Goal: Find specific page/section: Find specific page/section

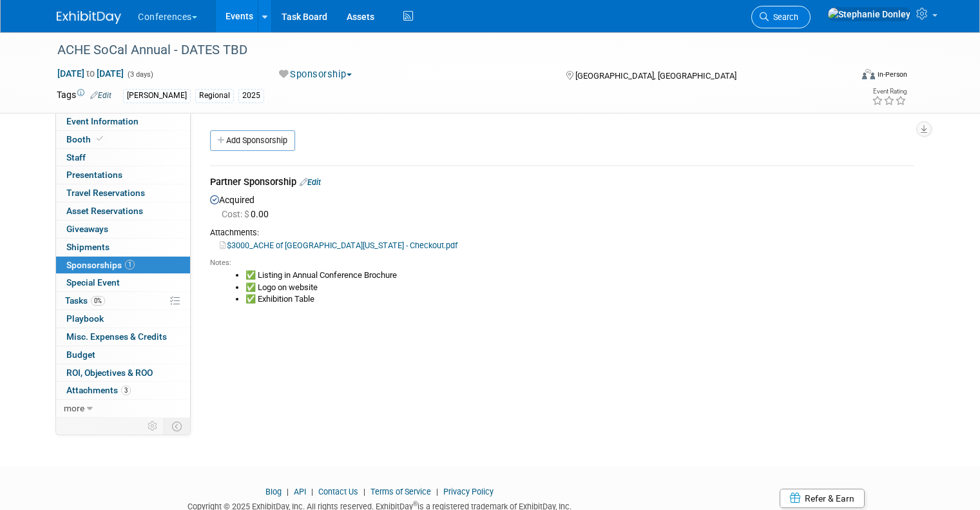
click at [769, 15] on icon at bounding box center [764, 16] width 9 height 9
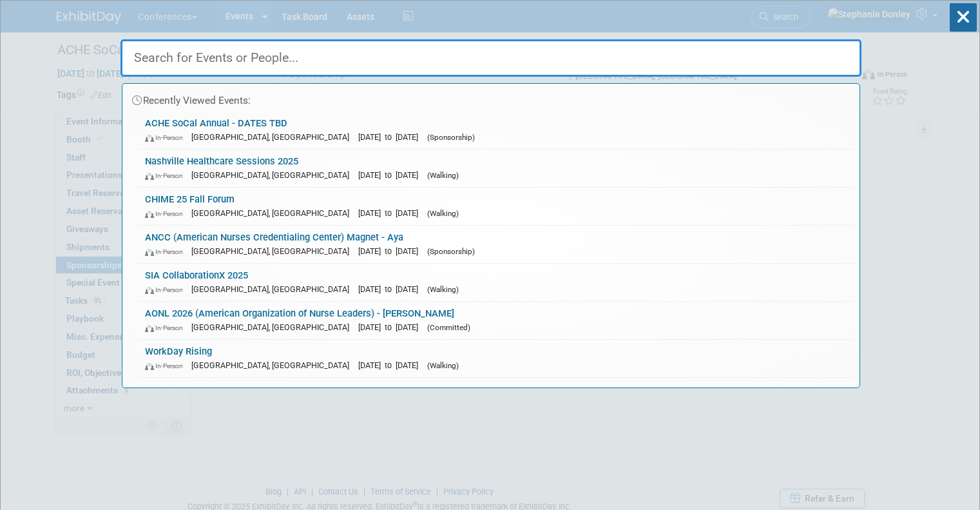
click at [233, 60] on input "text" at bounding box center [491, 57] width 741 height 37
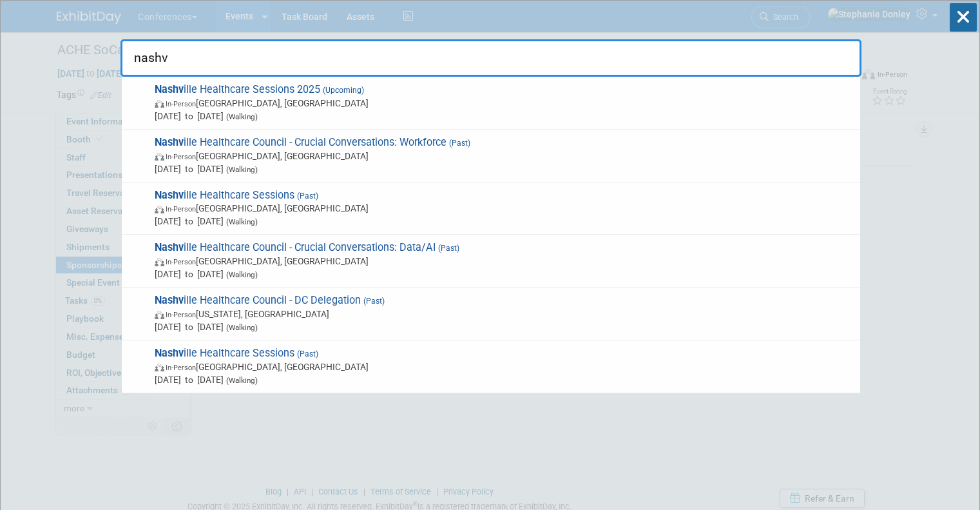
type input "nashv"
click at [196, 106] on span "In-Person" at bounding box center [181, 104] width 30 height 8
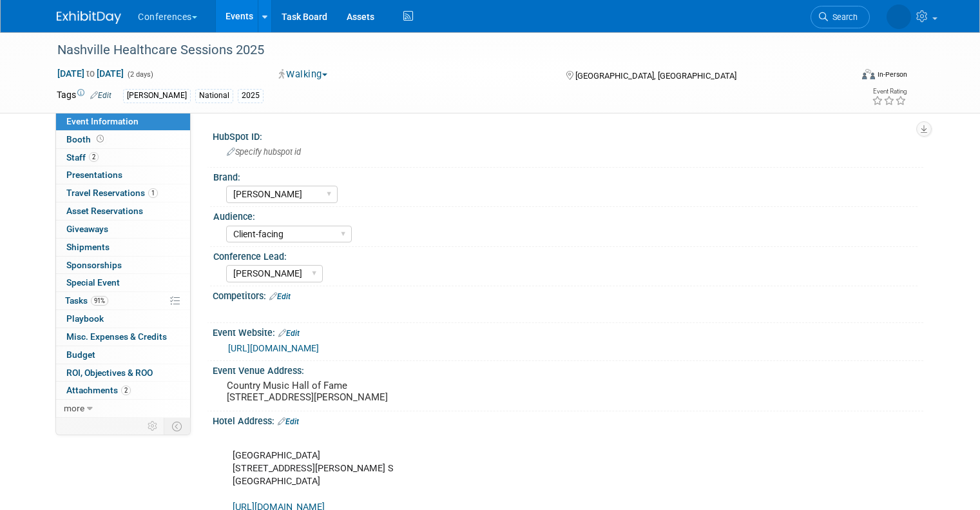
select select "[PERSON_NAME]"
select select "Client-facing"
select select "[PERSON_NAME]"
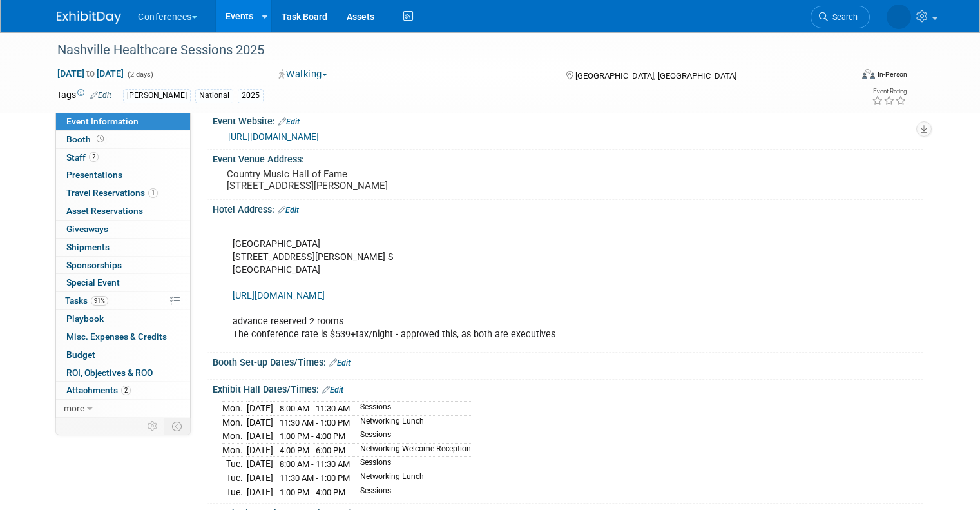
scroll to position [226, 0]
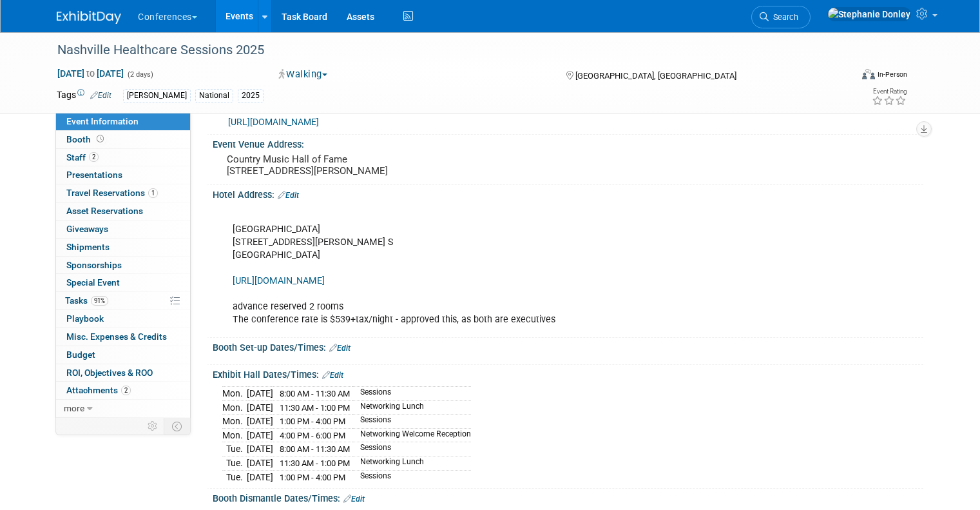
click at [285, 200] on link "Edit" at bounding box center [288, 195] width 21 height 9
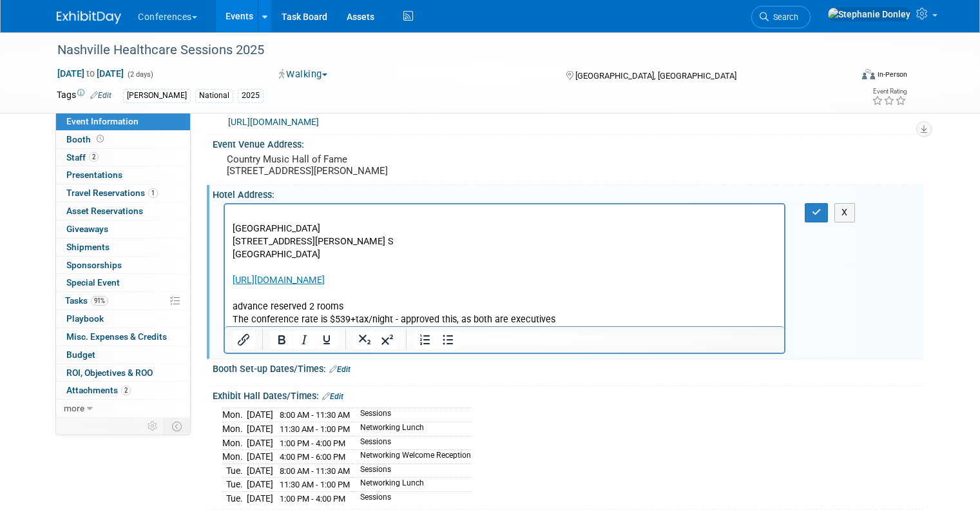
scroll to position [0, 0]
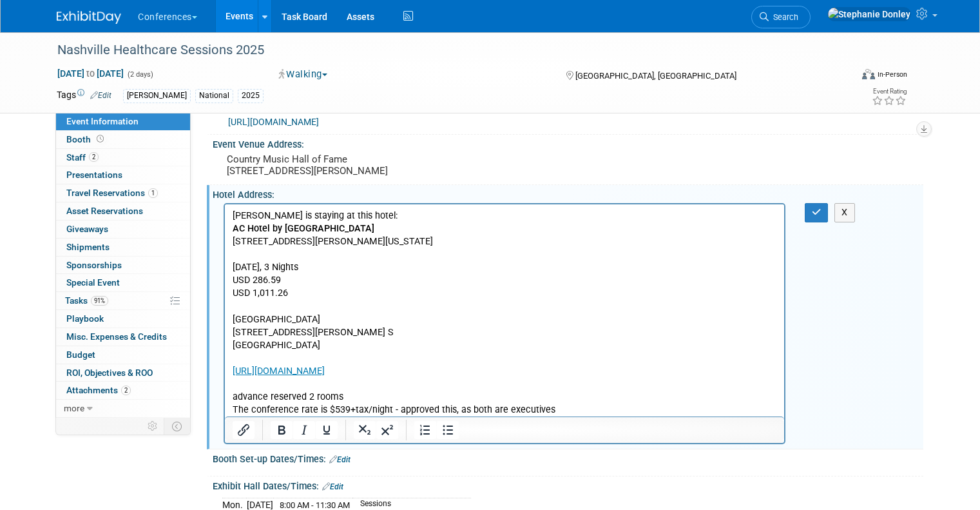
click at [234, 305] on p "Omni Nashville Hotel 250 Rep. John Lewis Way S Nashville, TN 37203 https://book…" at bounding box center [505, 358] width 545 height 117
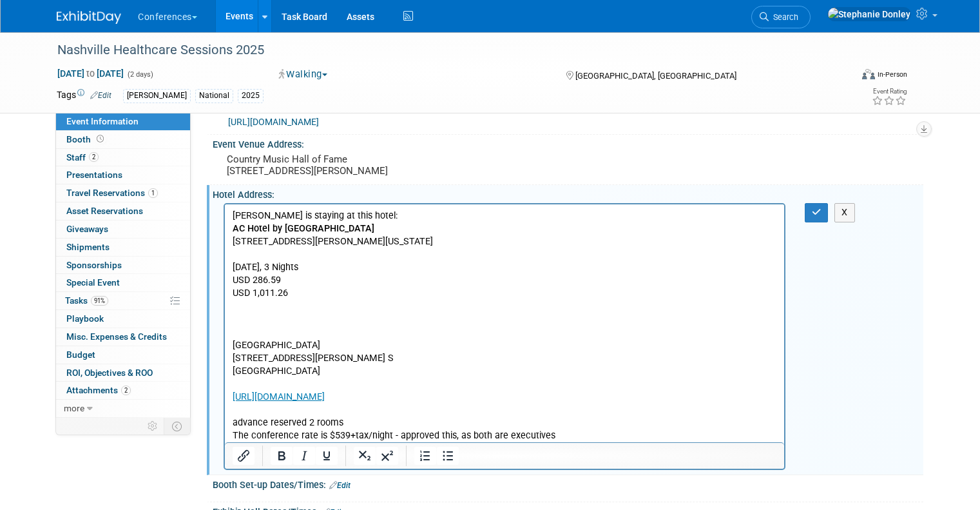
click at [554, 436] on p "Omni Nashville Hotel 250 Rep. John Lewis Way S Nashville, TN 37203 https://book…" at bounding box center [505, 384] width 545 height 117
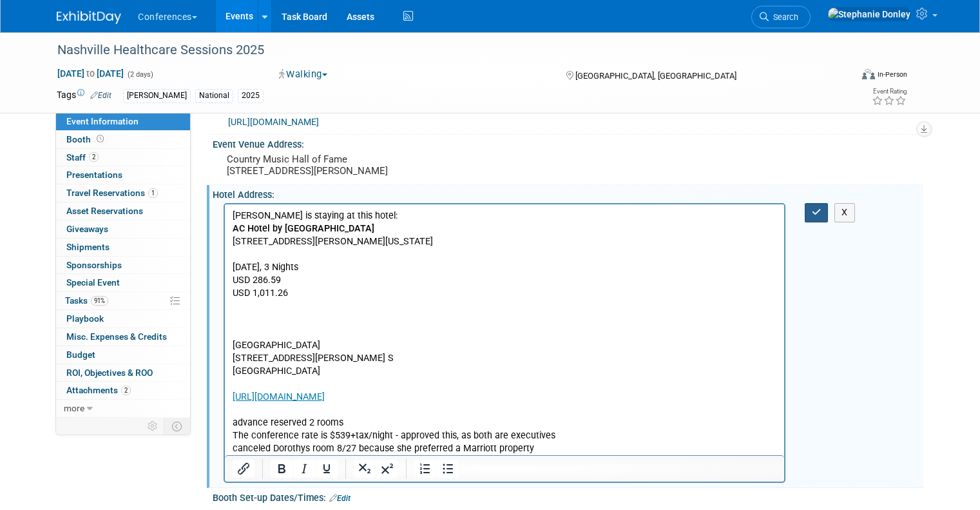
click at [825, 222] on button "button" at bounding box center [817, 212] width 24 height 19
